Goal: Task Accomplishment & Management: Manage account settings

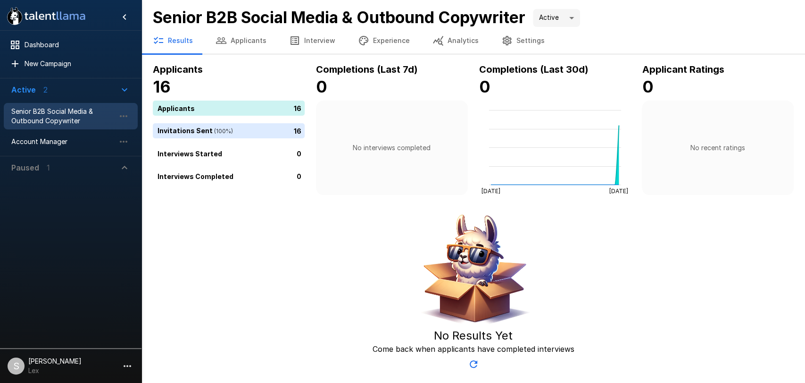
click at [515, 41] on button "Settings" at bounding box center [523, 40] width 66 height 26
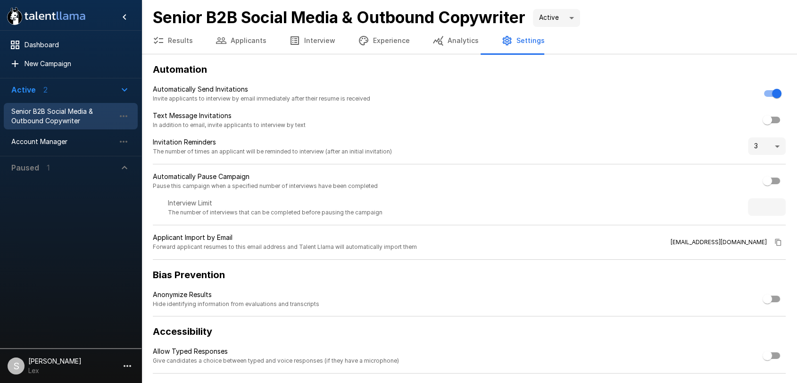
click at [166, 43] on button "Results" at bounding box center [173, 40] width 63 height 26
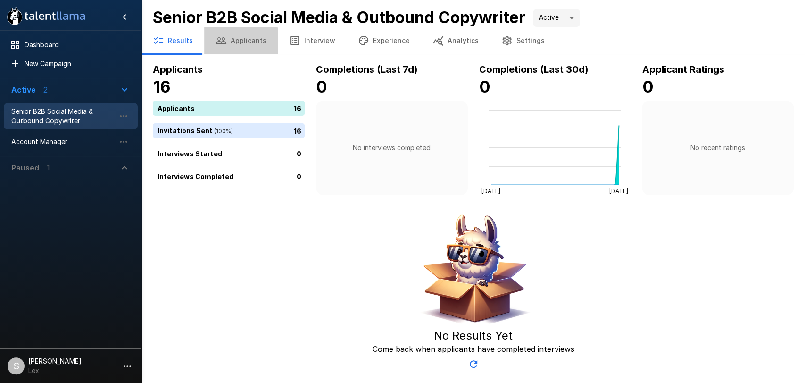
click at [239, 42] on button "Applicants" at bounding box center [241, 40] width 74 height 26
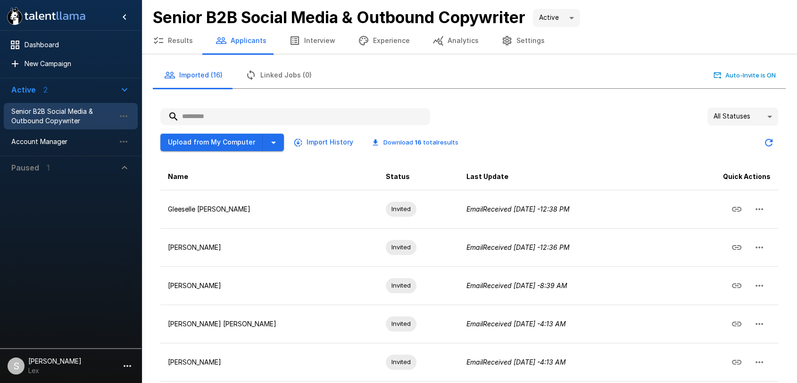
click at [766, 116] on body ".st0{fill:#FFFFFF;} .st1{fill:#76a4ed;} Dashboard New Campaign Active 2 Senior …" at bounding box center [398, 191] width 797 height 383
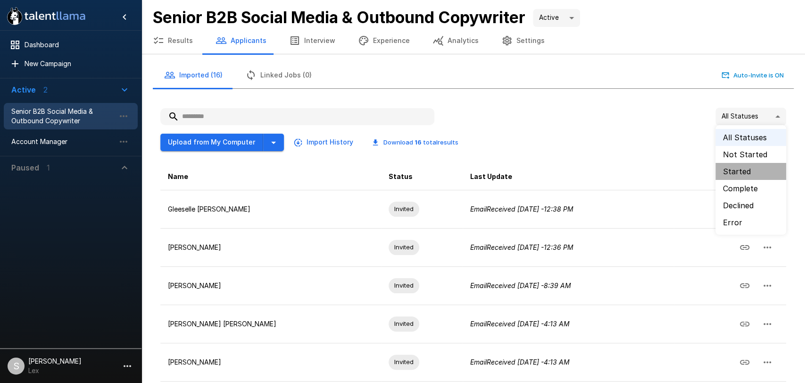
click at [740, 171] on li "Started" at bounding box center [751, 171] width 71 height 17
type input "**********"
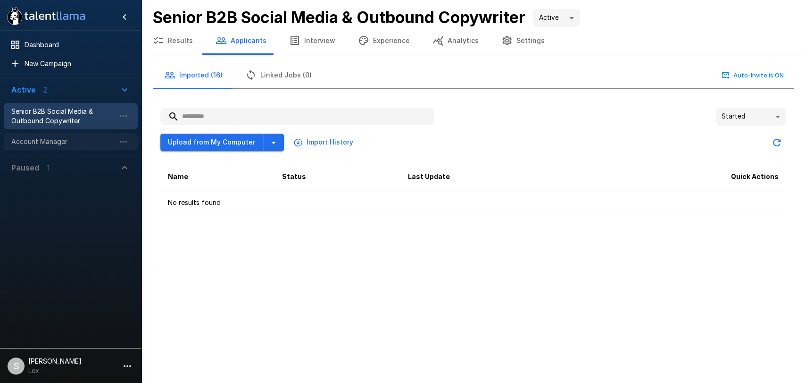
click at [61, 137] on span "Account Manager" at bounding box center [63, 141] width 104 height 9
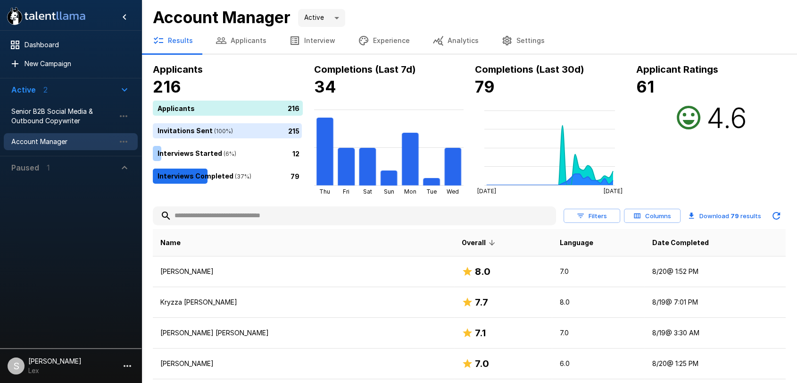
click at [515, 43] on button "Settings" at bounding box center [523, 40] width 66 height 26
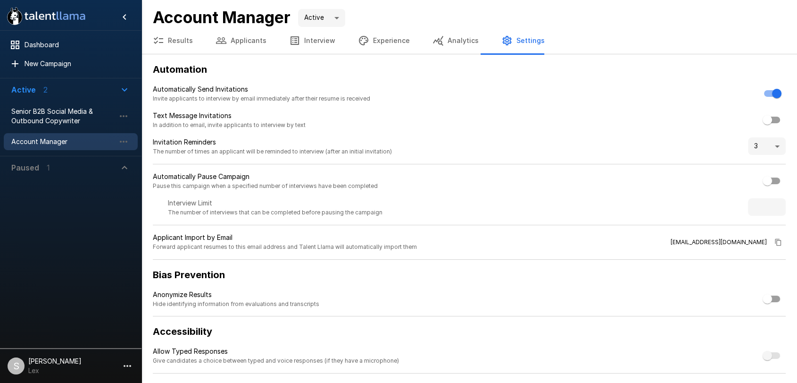
click at [437, 38] on button "Analytics" at bounding box center [455, 40] width 69 height 26
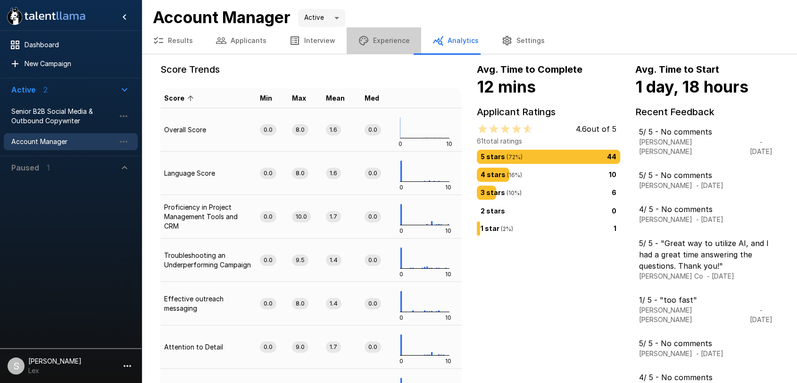
click at [385, 39] on button "Experience" at bounding box center [384, 40] width 75 height 26
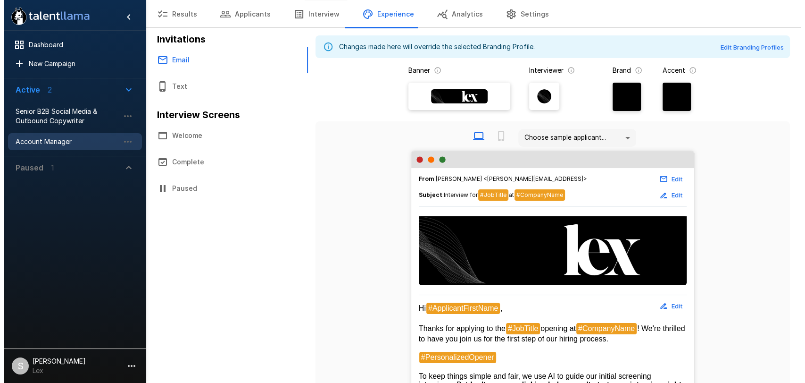
scroll to position [26, 0]
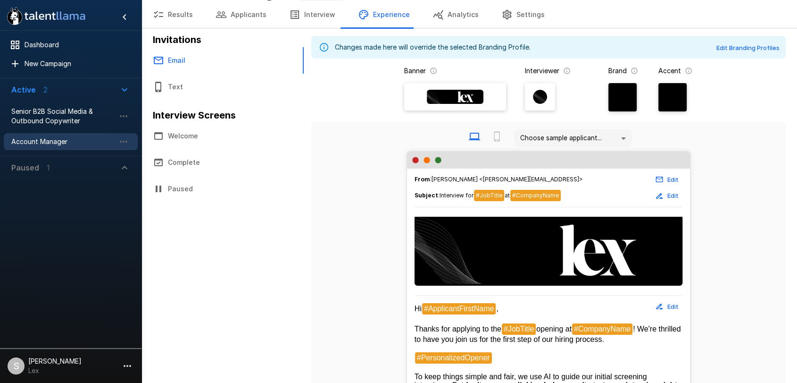
click at [125, 364] on icon "button" at bounding box center [127, 365] width 11 height 11
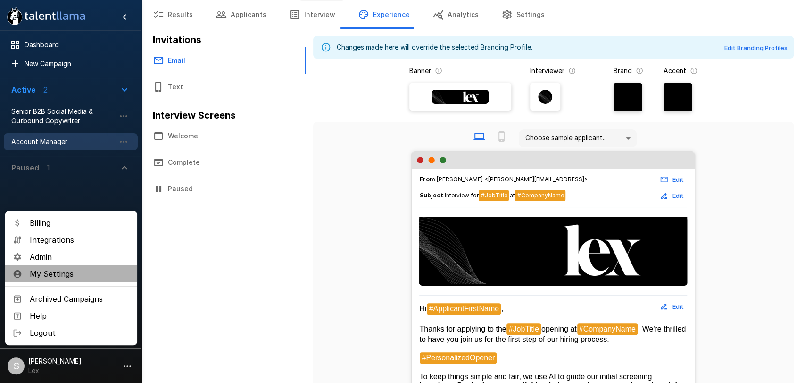
click at [56, 272] on span "My Settings" at bounding box center [80, 273] width 100 height 11
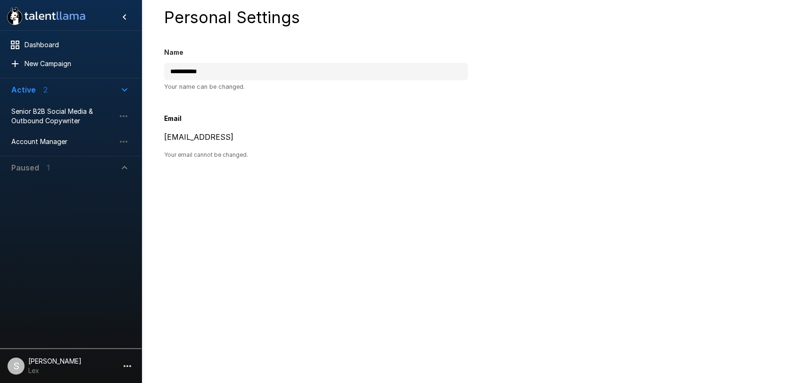
click at [125, 362] on icon "button" at bounding box center [127, 365] width 11 height 11
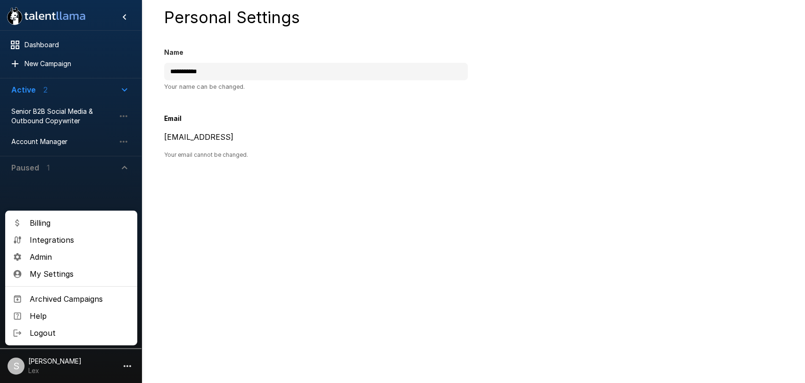
click at [54, 256] on span "Admin" at bounding box center [80, 256] width 100 height 11
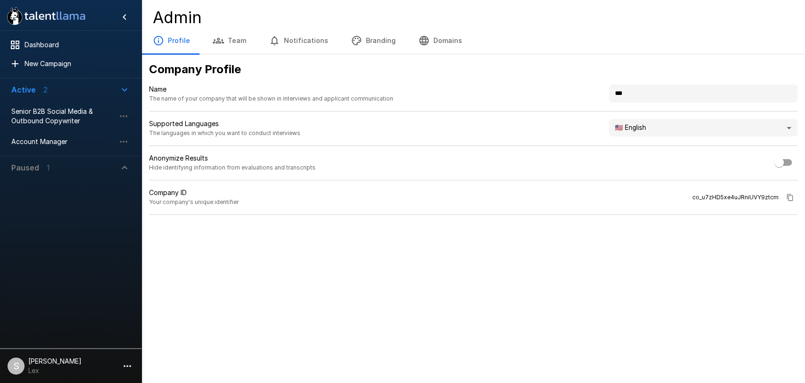
click at [370, 42] on button "Branding" at bounding box center [373, 40] width 67 height 26
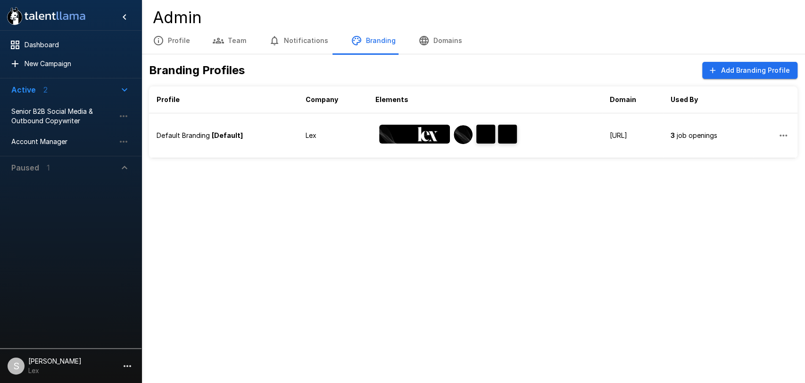
click at [420, 39] on icon "button" at bounding box center [423, 40] width 9 height 9
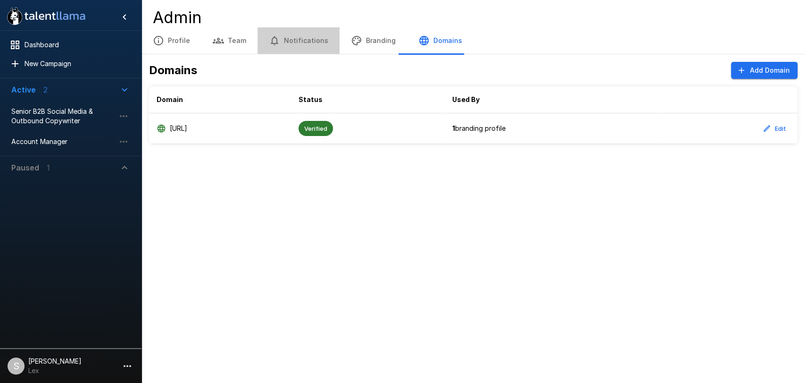
click at [301, 39] on button "Notifications" at bounding box center [299, 40] width 82 height 26
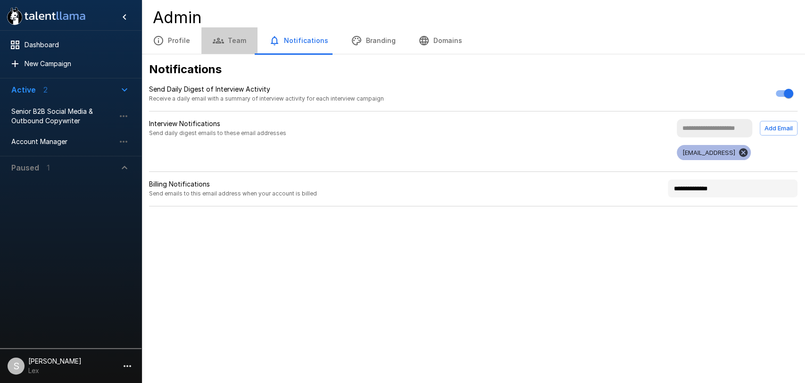
click at [231, 40] on button "Team" at bounding box center [229, 40] width 56 height 26
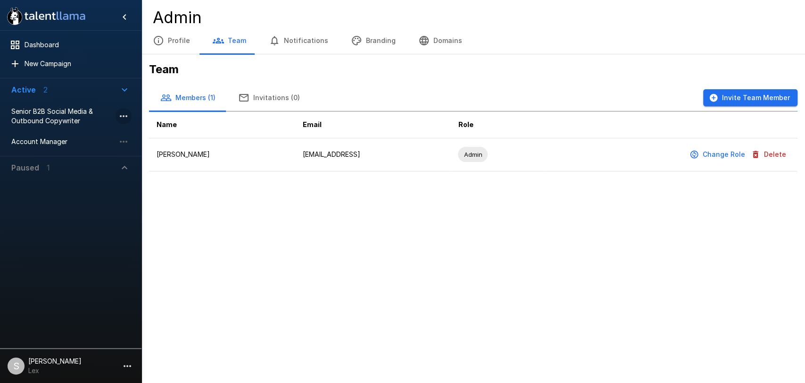
click at [120, 115] on icon "button" at bounding box center [123, 115] width 11 height 11
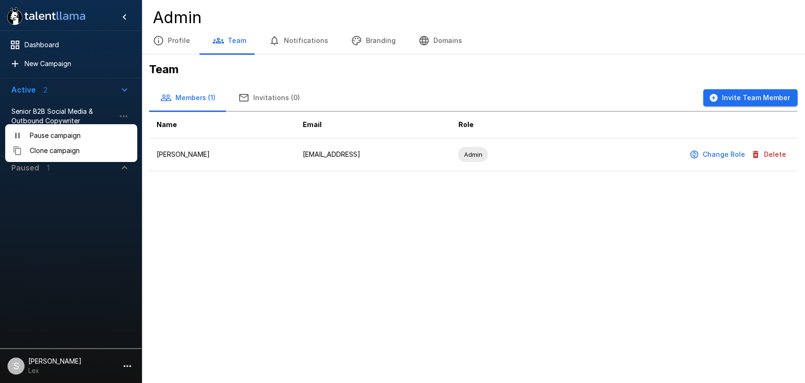
click at [191, 190] on div at bounding box center [402, 191] width 805 height 383
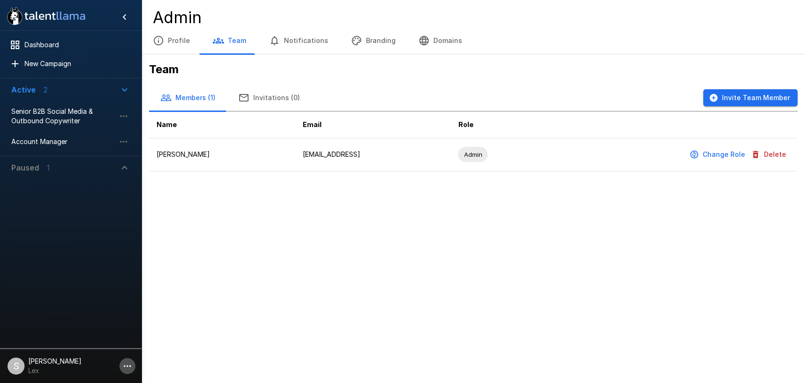
click at [123, 362] on icon "button" at bounding box center [127, 365] width 11 height 11
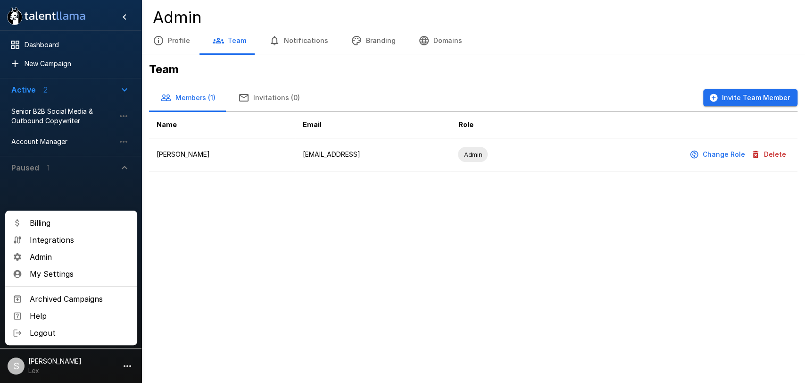
click at [35, 254] on span "Admin" at bounding box center [80, 256] width 100 height 11
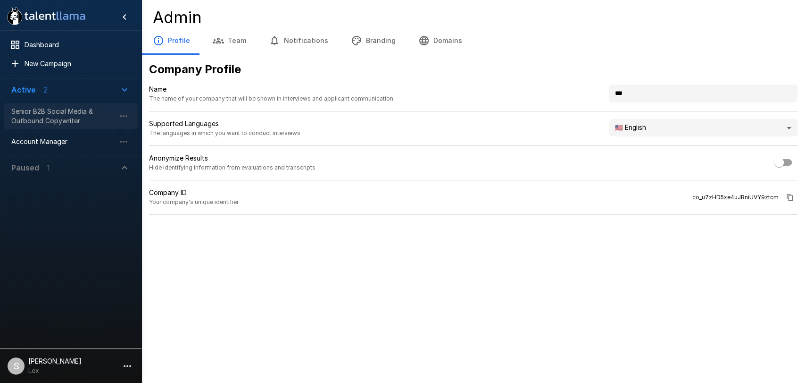
click at [52, 117] on span "Senior B2B Social Media & Outbound Copywriter" at bounding box center [63, 116] width 104 height 19
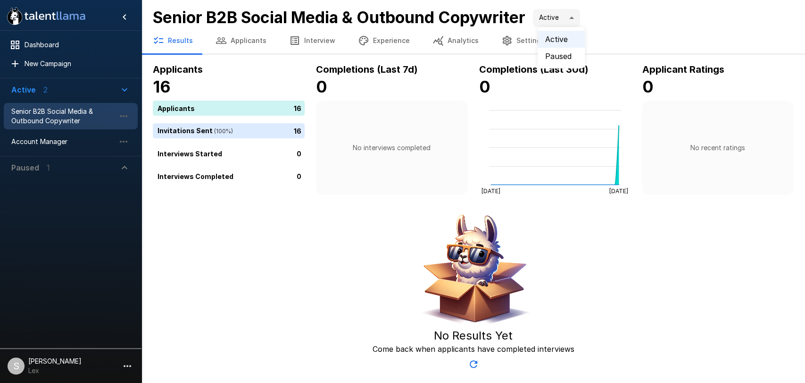
click at [576, 17] on body ".st0{fill:#FFFFFF;} .st1{fill:#76a4ed;} Dashboard New Campaign Active 2 Senior …" at bounding box center [402, 191] width 805 height 383
click at [630, 25] on div at bounding box center [402, 191] width 805 height 383
click at [234, 38] on button "Applicants" at bounding box center [241, 40] width 74 height 26
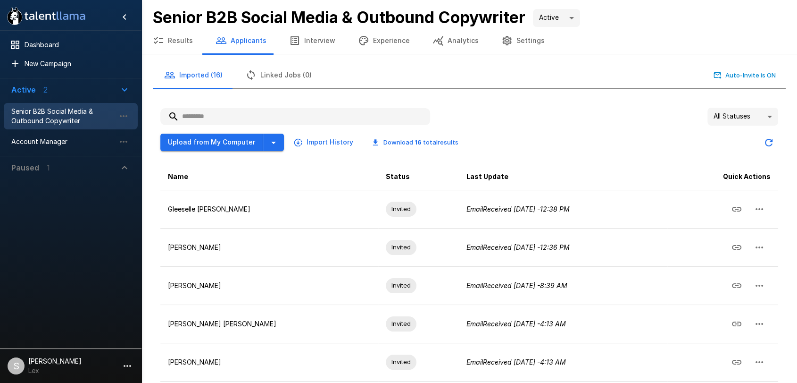
click at [770, 144] on icon "Updated Today - 3:47 PM" at bounding box center [769, 143] width 8 height 8
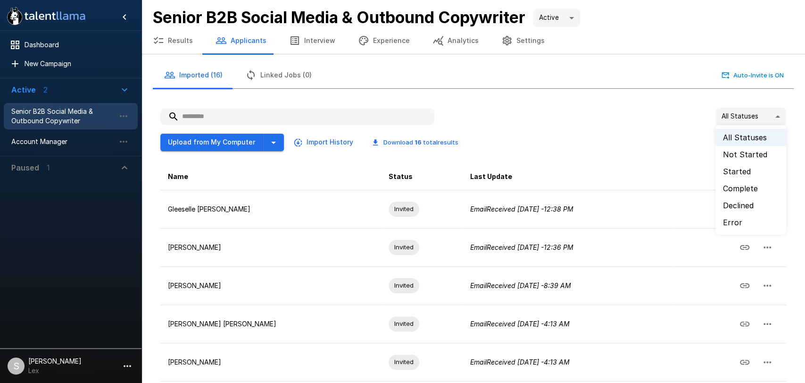
click at [768, 116] on body ".st0{fill:#FFFFFF;} .st1{fill:#76a4ed;} Dashboard New Campaign Active 2 Senior …" at bounding box center [406, 191] width 813 height 383
click at [736, 156] on li "Not Started" at bounding box center [751, 154] width 71 height 17
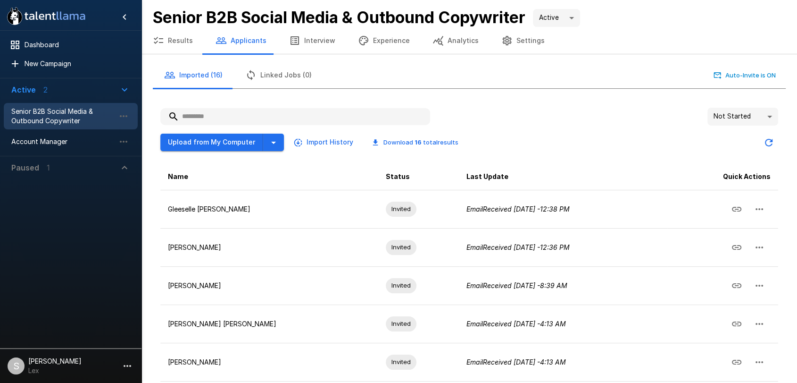
click at [772, 117] on body "**********" at bounding box center [398, 191] width 797 height 383
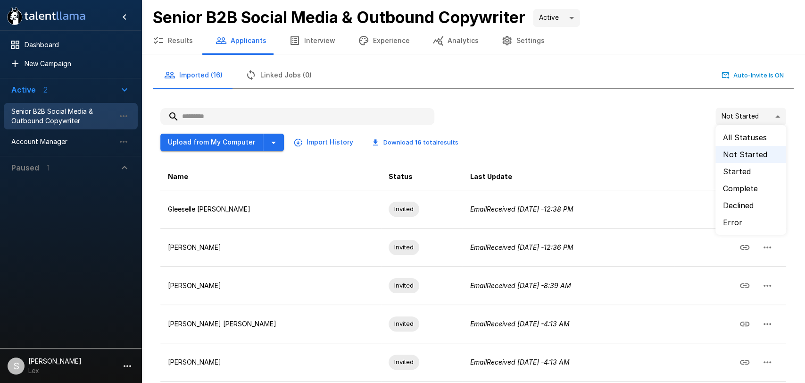
click at [744, 170] on li "Started" at bounding box center [751, 171] width 71 height 17
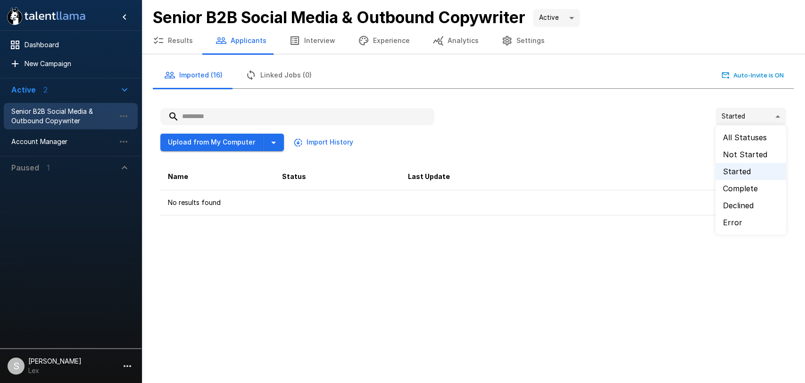
click at [777, 113] on body "**********" at bounding box center [402, 191] width 805 height 383
click at [743, 202] on li "Declined" at bounding box center [751, 205] width 71 height 17
click at [775, 115] on body ".st0{fill:#FFFFFF;} .st1{fill:#76a4ed;} Dashboard New Campaign Active 2 Senior …" at bounding box center [402, 191] width 805 height 383
click at [734, 226] on li "Error" at bounding box center [751, 222] width 71 height 17
click at [776, 115] on body ".st0{fill:#FFFFFF;} .st1{fill:#76a4ed;} Dashboard New Campaign Active 2 Senior …" at bounding box center [402, 191] width 805 height 383
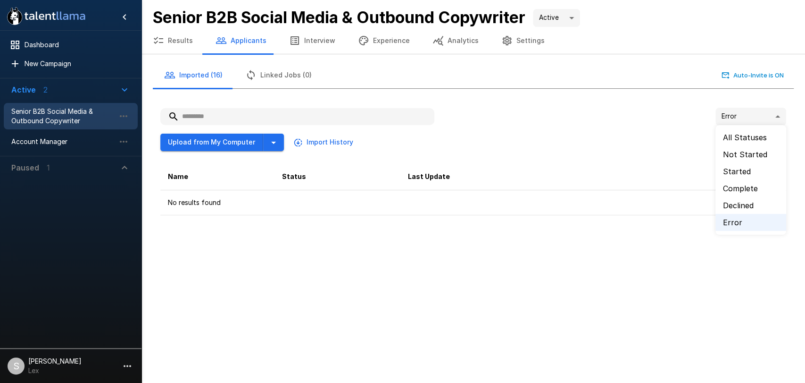
click at [751, 134] on li "All Statuses" at bounding box center [751, 137] width 71 height 17
type input "**"
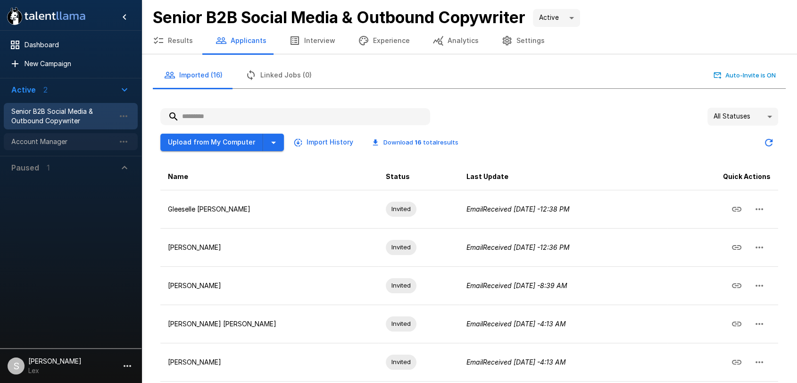
click at [29, 137] on span "Account Manager" at bounding box center [63, 141] width 104 height 9
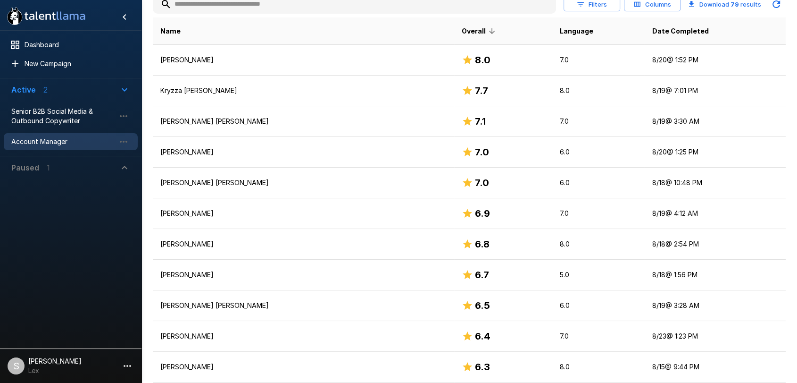
scroll to position [169, 0]
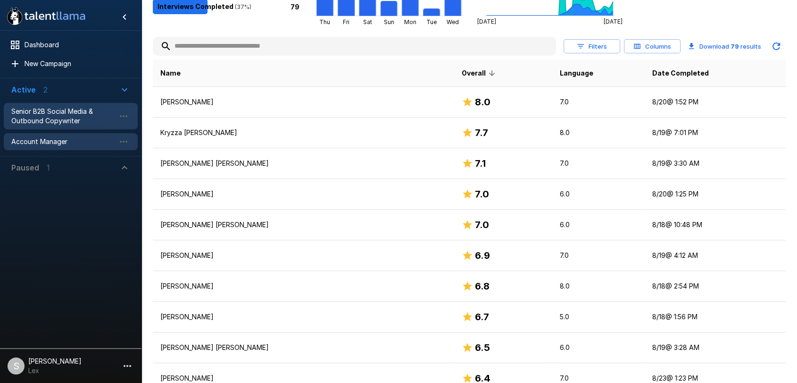
click at [28, 120] on span "Senior B2B Social Media & Outbound Copywriter" at bounding box center [63, 116] width 104 height 19
